Goal: Information Seeking & Learning: Learn about a topic

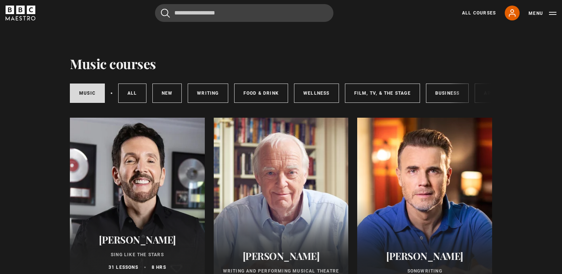
click at [12, 8] on icon "BBC Maestro" at bounding box center [10, 10] width 9 height 9
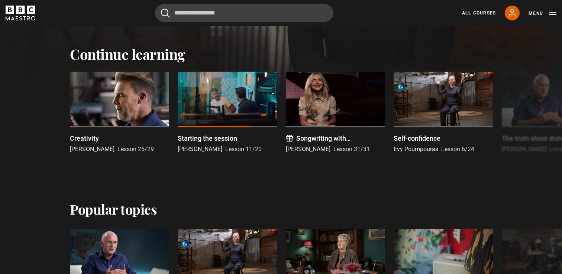
scroll to position [229, 0]
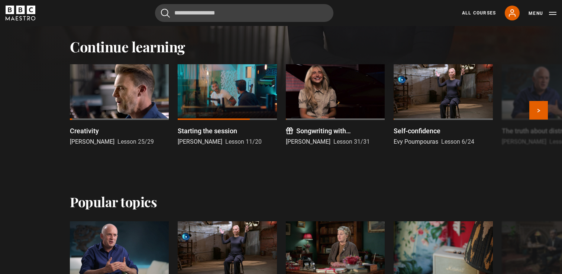
click at [235, 80] on div at bounding box center [227, 92] width 99 height 56
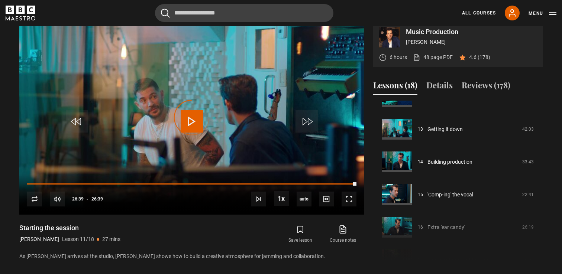
scroll to position [428, 0]
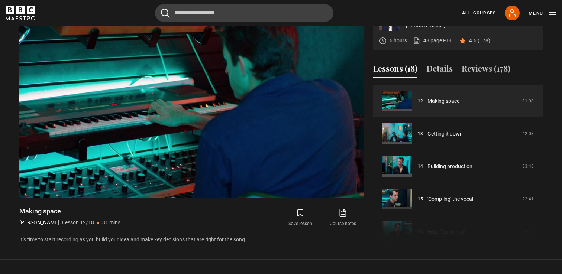
scroll to position [432, 0]
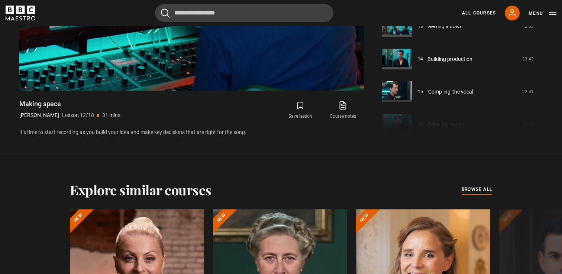
click at [345, 108] on div "Video Player is loading. Play Lesson Making space 10s Skip Back 10 seconds Paus…" at bounding box center [191, 17] width 345 height 240
click at [343, 110] on icon at bounding box center [342, 105] width 9 height 9
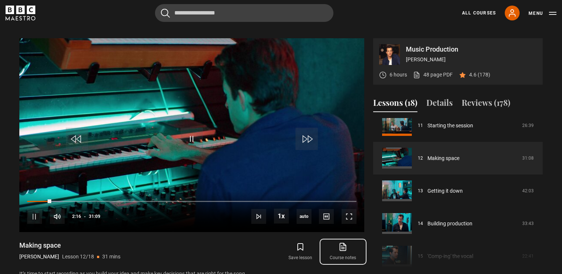
scroll to position [297, 0]
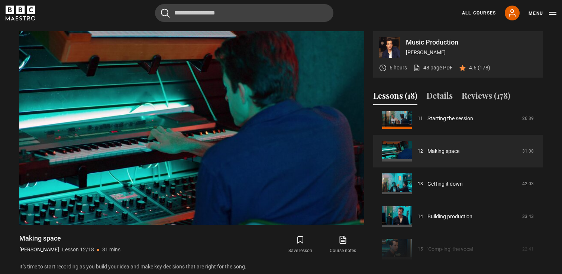
click at [127, 21] on div "Cancel Courses Previous courses Next courses Agatha Christie Writing 12 Related…" at bounding box center [281, 13] width 551 height 18
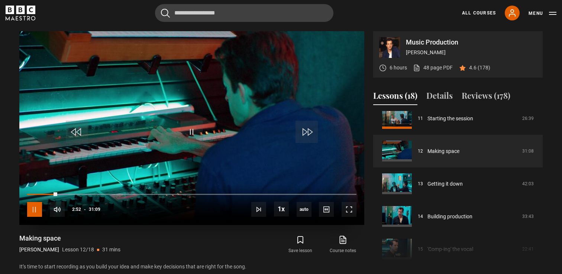
click at [32, 217] on span "Video Player" at bounding box center [34, 209] width 15 height 15
click at [19, 17] on icon "BBC Maestro" at bounding box center [20, 18] width 3 height 4
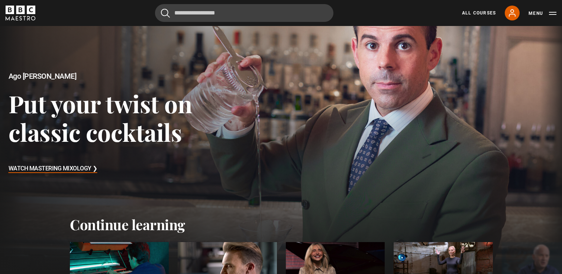
scroll to position [58, 0]
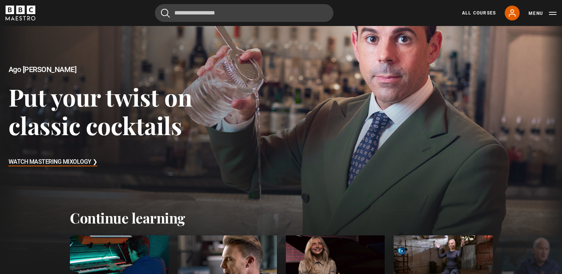
click at [52, 159] on h3 "Watch Mastering Mixology ❯" at bounding box center [53, 162] width 89 height 11
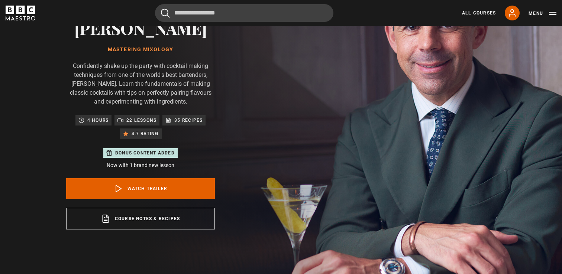
scroll to position [87, 0]
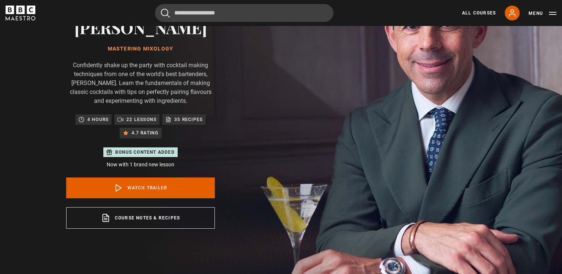
click at [160, 179] on div "Ago Perrone Mastering Mixology Confidently shake up the party with cocktail mak…" at bounding box center [140, 114] width 149 height 230
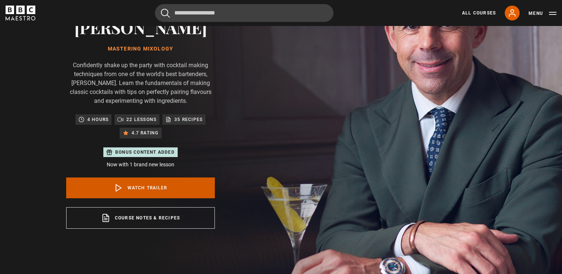
click at [165, 178] on link "Watch Trailer" at bounding box center [140, 188] width 149 height 21
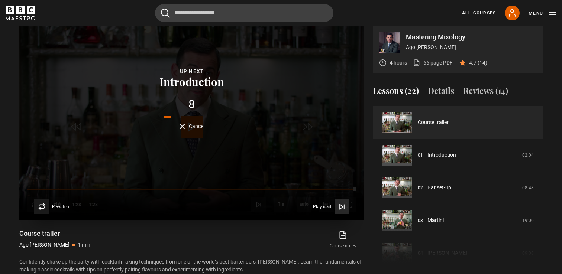
scroll to position [392, 0]
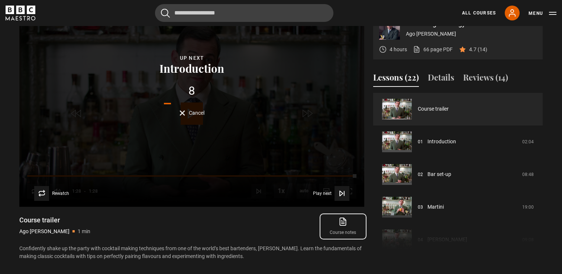
click at [340, 217] on icon at bounding box center [342, 221] width 9 height 9
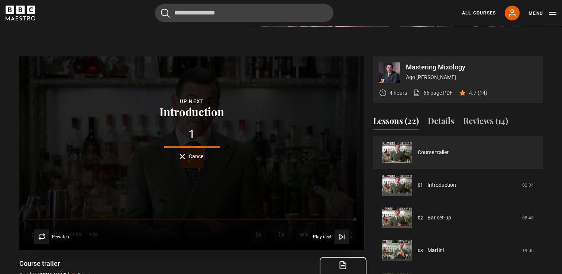
scroll to position [346, 0]
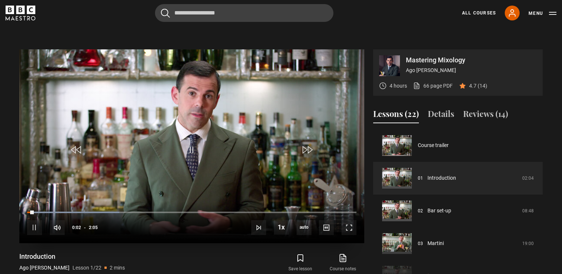
scroll to position [357, 0]
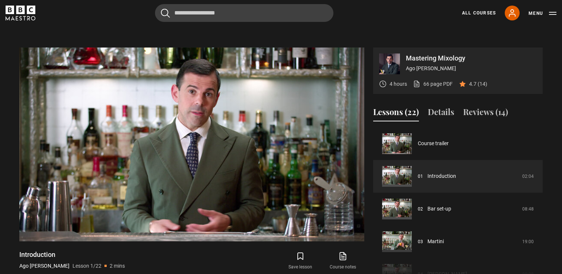
click at [25, 11] on icon "BBC Maestro" at bounding box center [20, 10] width 9 height 9
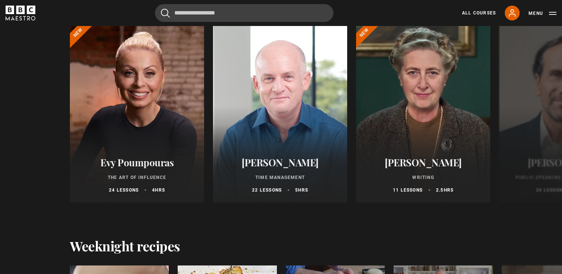
scroll to position [723, 0]
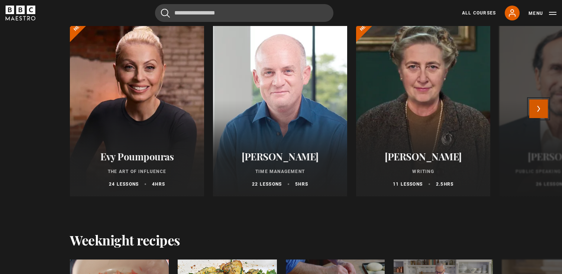
click at [544, 111] on button "Next" at bounding box center [538, 109] width 19 height 19
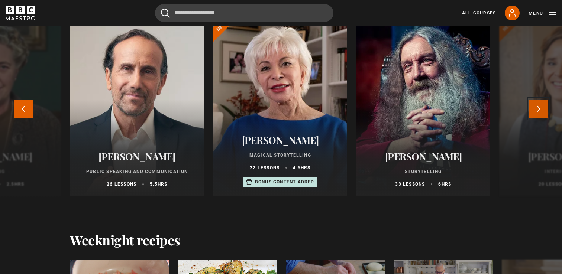
click at [544, 111] on button "Next" at bounding box center [538, 109] width 19 height 19
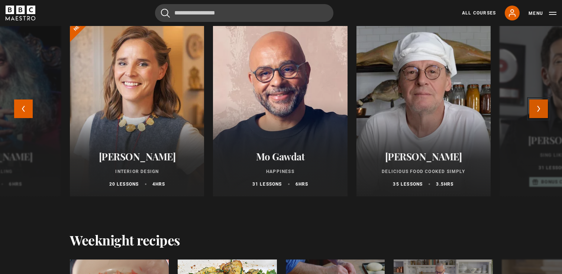
click at [544, 111] on button "Next" at bounding box center [538, 109] width 19 height 19
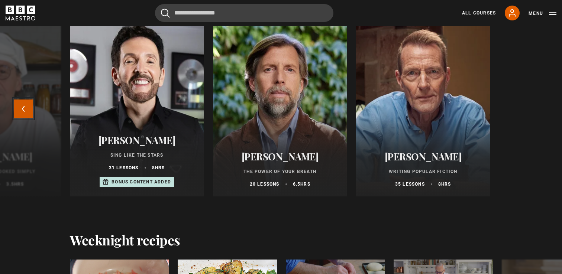
click at [22, 110] on button "Previous" at bounding box center [23, 109] width 19 height 19
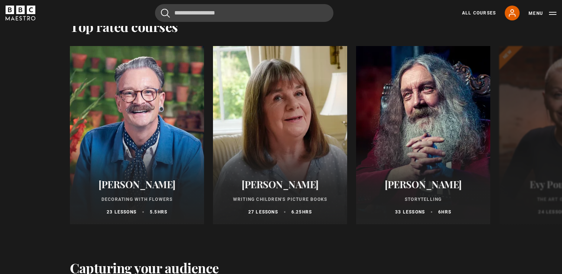
scroll to position [1228, 0]
click at [539, 139] on button "Next" at bounding box center [538, 136] width 19 height 19
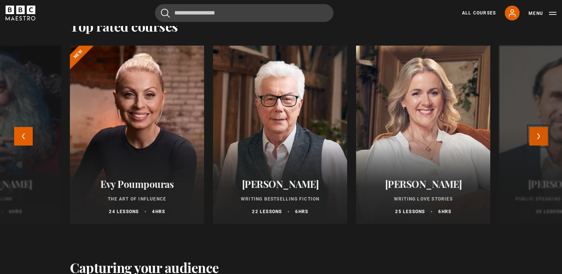
click at [539, 139] on button "Next" at bounding box center [538, 136] width 19 height 19
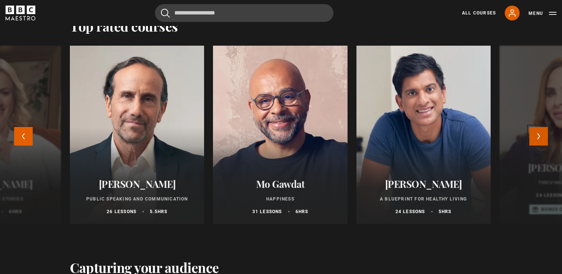
click at [539, 139] on button "Next" at bounding box center [538, 136] width 19 height 19
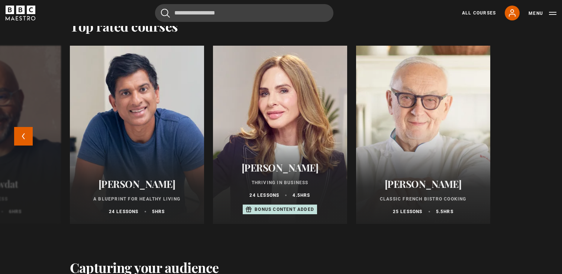
click at [539, 139] on div "Simon Lycett Decorating With Flowers 23 lessons 5.5 hrs Julia Donaldson Writing…" at bounding box center [281, 141] width 562 height 190
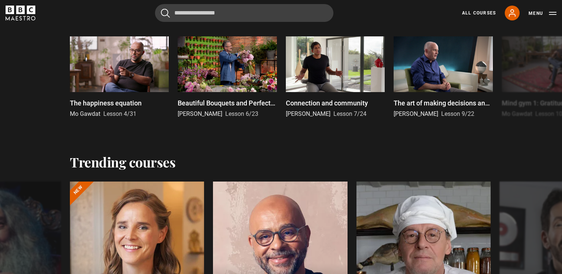
scroll to position [522, 0]
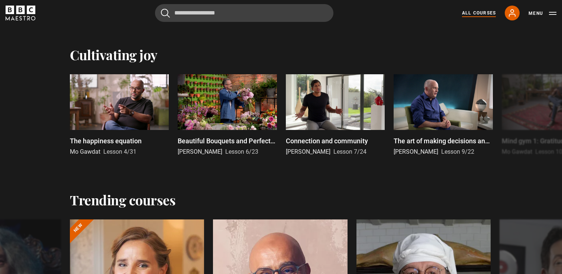
click at [489, 16] on link "All Courses" at bounding box center [479, 13] width 34 height 7
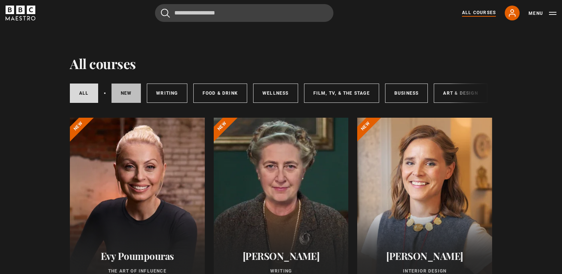
click at [130, 94] on link "New courses" at bounding box center [126, 93] width 30 height 19
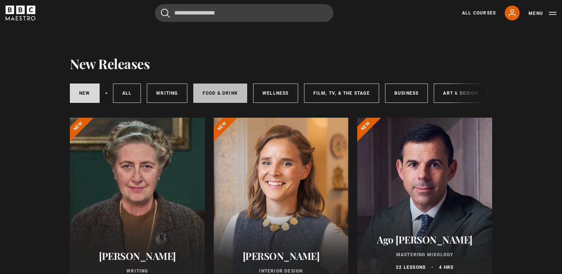
click at [214, 93] on link "Food & Drink" at bounding box center [220, 93] width 54 height 19
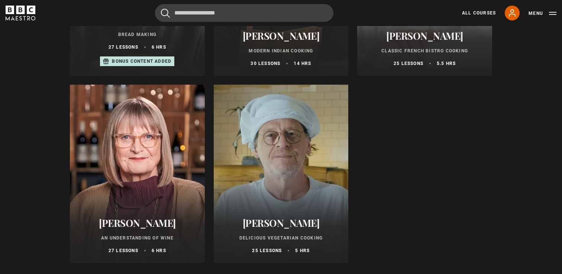
scroll to position [419, 0]
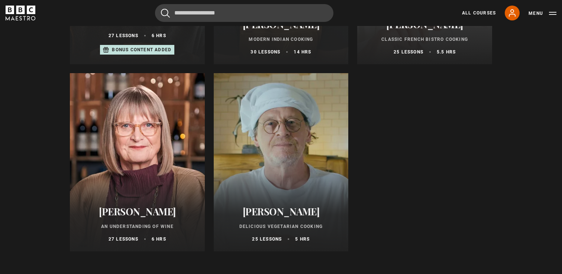
click at [143, 84] on div at bounding box center [137, 162] width 135 height 178
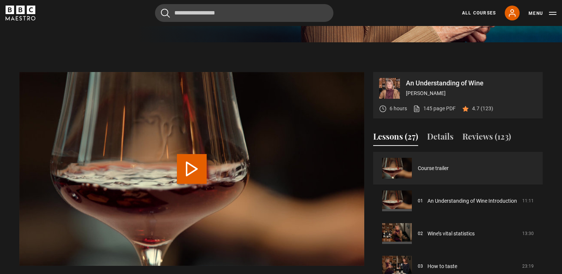
scroll to position [267, 0]
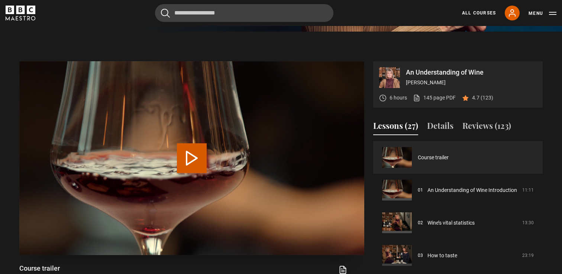
click at [191, 156] on button "Play Video" at bounding box center [192, 158] width 30 height 30
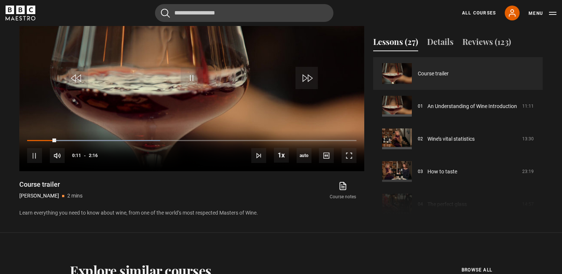
scroll to position [369, 0]
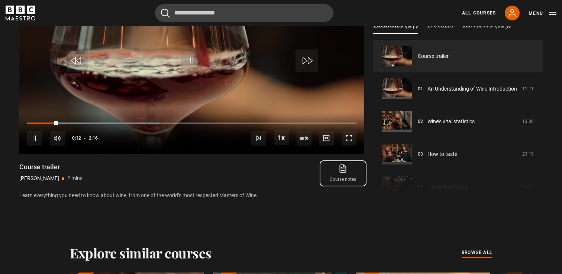
click at [346, 169] on icon at bounding box center [342, 168] width 9 height 9
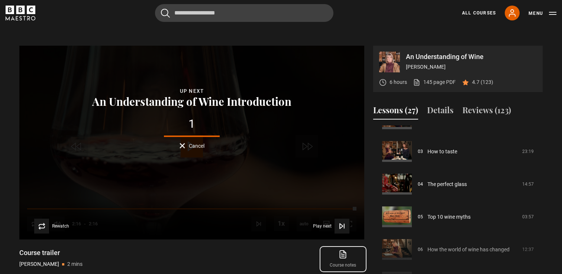
scroll to position [89, 0]
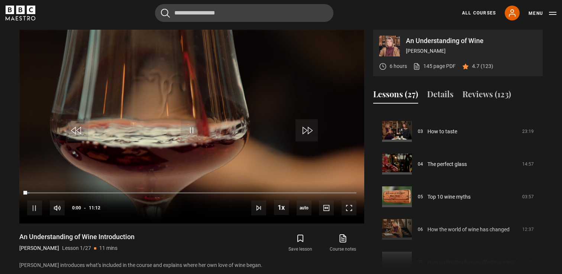
scroll to position [93, 0]
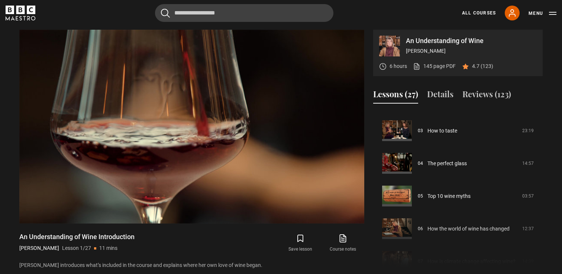
click at [23, 10] on icon "BBC Maestro" at bounding box center [20, 10] width 9 height 9
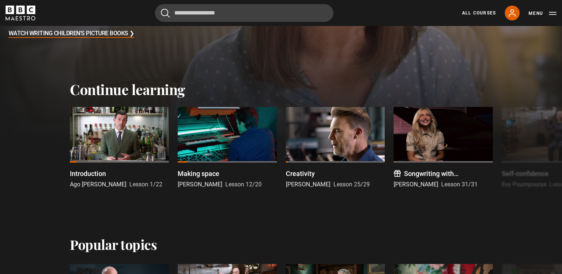
scroll to position [196, 0]
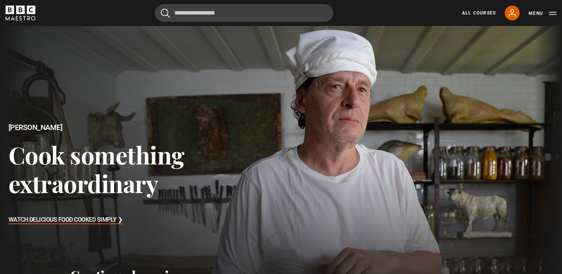
click at [23, 13] on icon "BBC Maestro" at bounding box center [20, 10] width 9 height 9
